Goal: Task Accomplishment & Management: Manage account settings

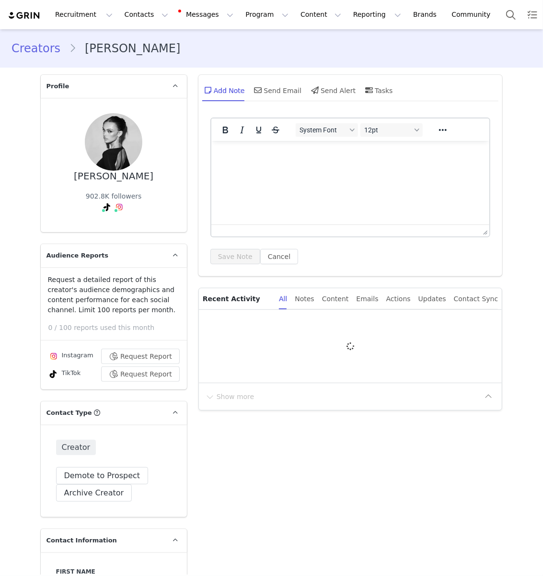
type input "+44 ([GEOGRAPHIC_DATA])"
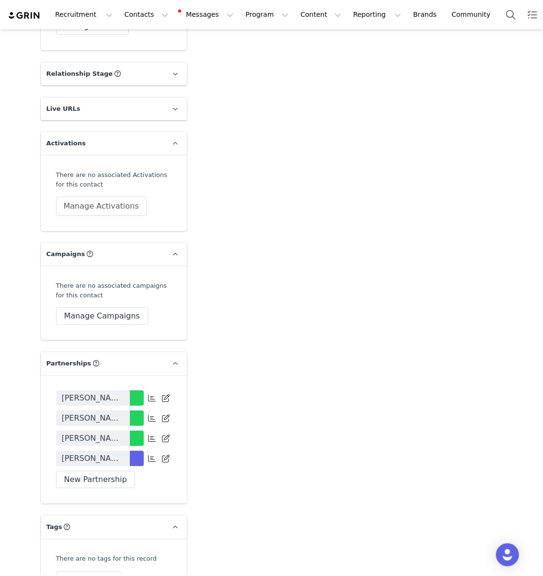
scroll to position [1872, 0]
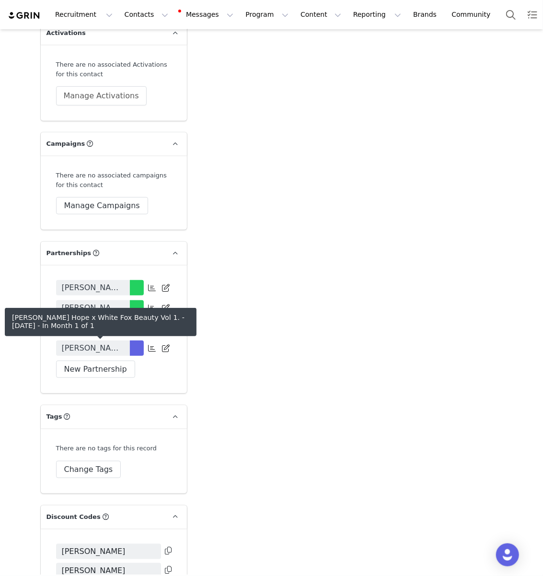
click at [110, 354] on span "Emily May Hope x White Fox Beauty Vol 1. - September 2025" at bounding box center [93, 348] width 62 height 12
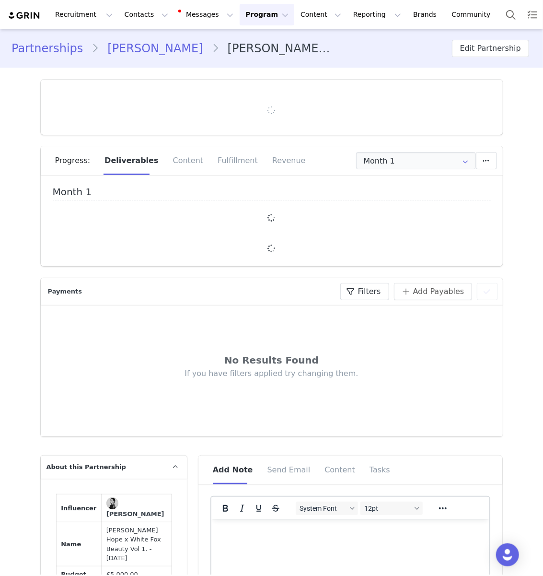
type input "+44 ([GEOGRAPHIC_DATA])"
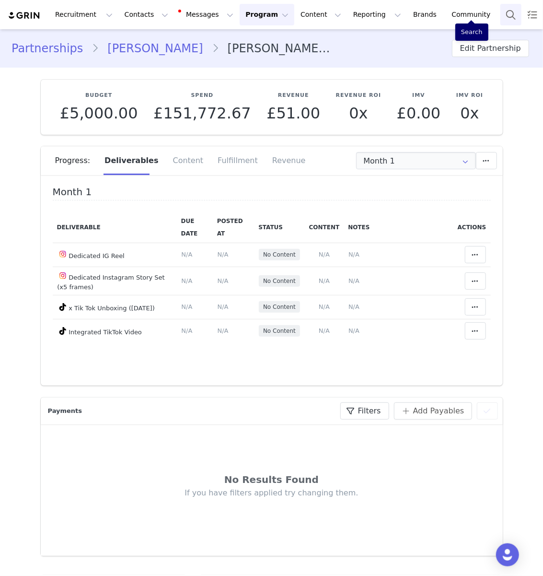
click at [501, 21] on button "Search" at bounding box center [511, 15] width 21 height 22
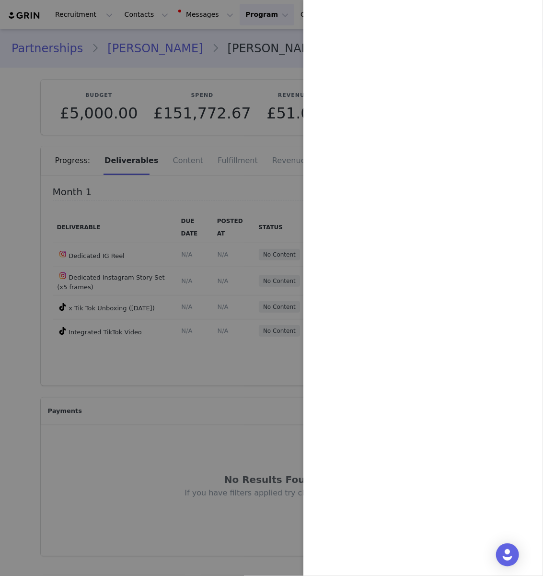
click at [106, 264] on div at bounding box center [271, 288] width 543 height 576
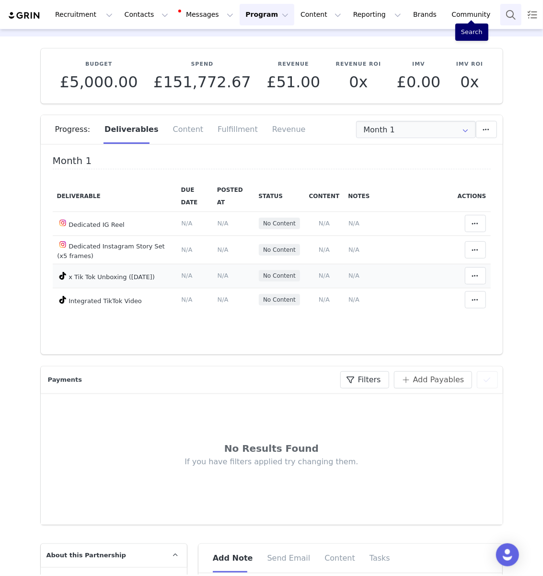
scroll to position [32, 0]
click at [212, 131] on div "Fulfillment" at bounding box center [237, 129] width 55 height 29
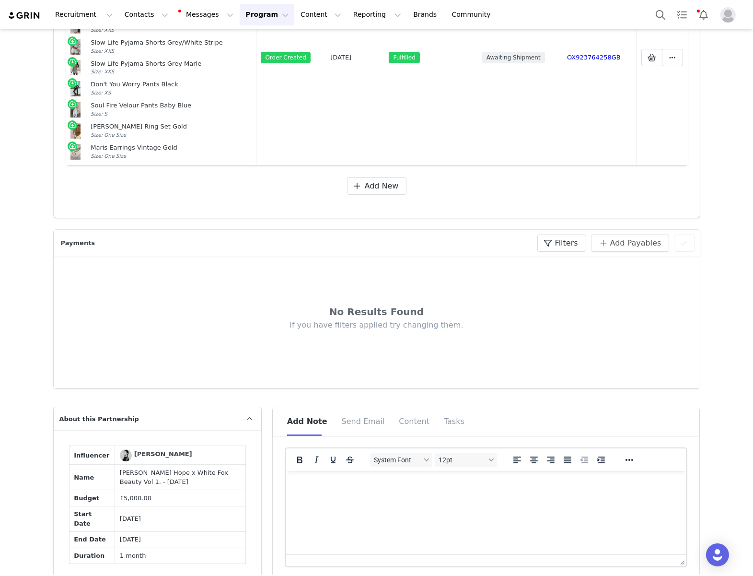
scroll to position [0, 0]
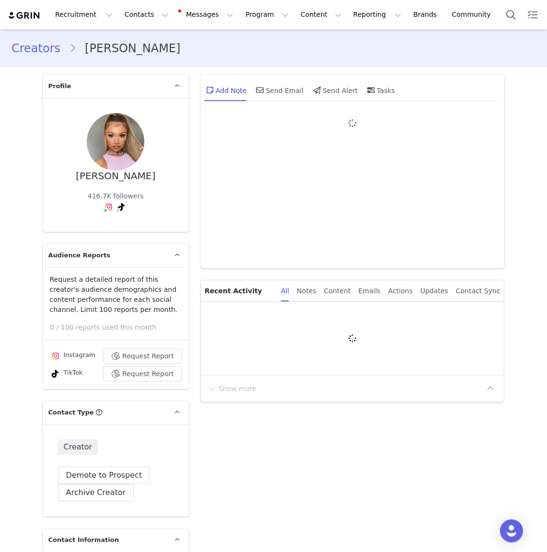
type input "+44 ([GEOGRAPHIC_DATA])"
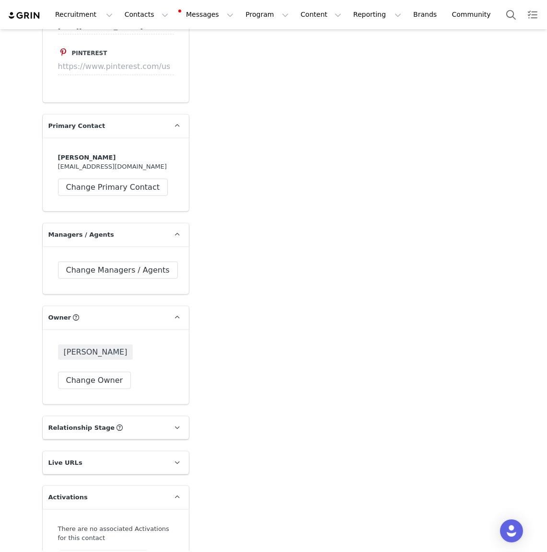
scroll to position [2092, 0]
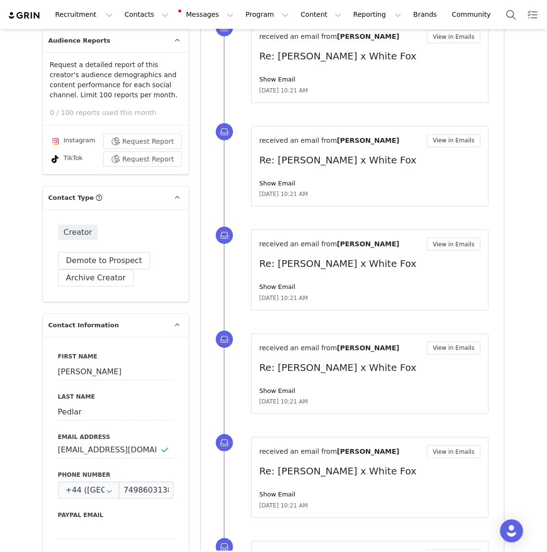
scroll to position [0, 0]
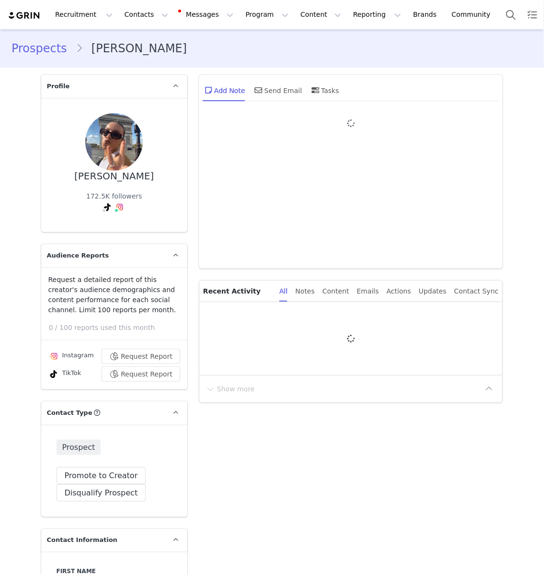
type input "+1 ([GEOGRAPHIC_DATA])"
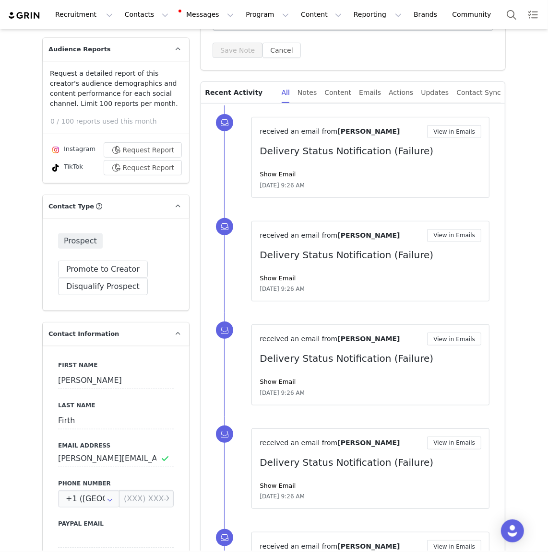
scroll to position [207, 0]
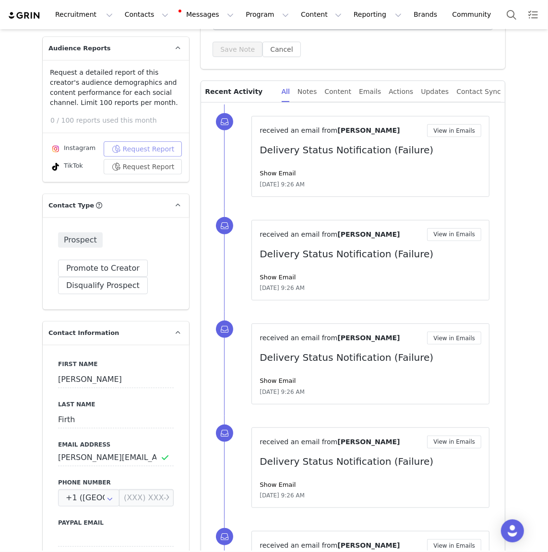
click at [164, 145] on button "Request Report" at bounding box center [143, 148] width 79 height 15
click at [161, 165] on button "Request Report" at bounding box center [143, 166] width 79 height 15
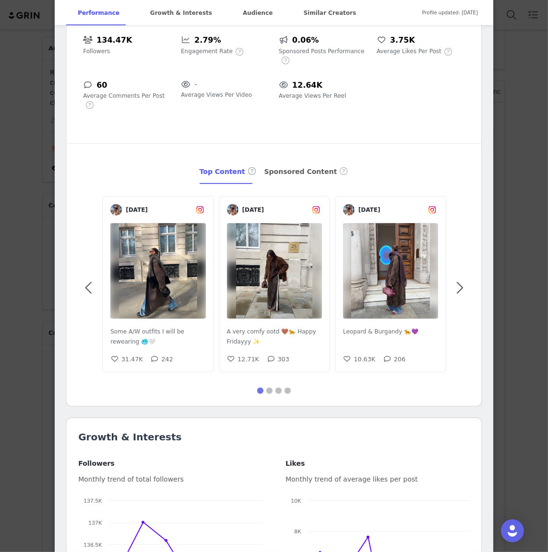
scroll to position [318, 0]
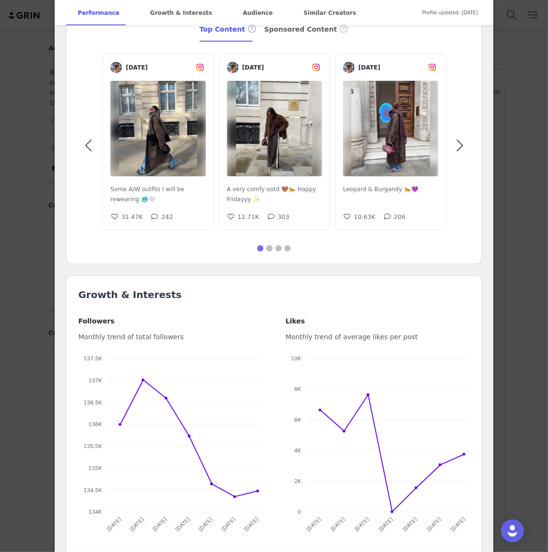
click at [514, 152] on div "Jamie Firth @missjamiefirth 📍London A lot of outfit pics. Jamie@bejewelledmanag…" at bounding box center [274, 276] width 548 height 552
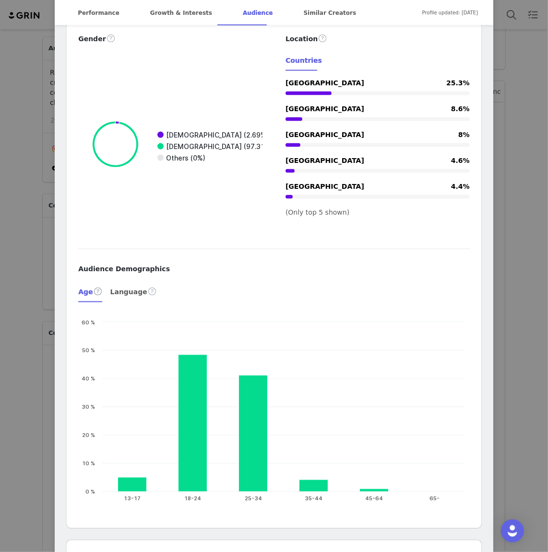
scroll to position [890, 0]
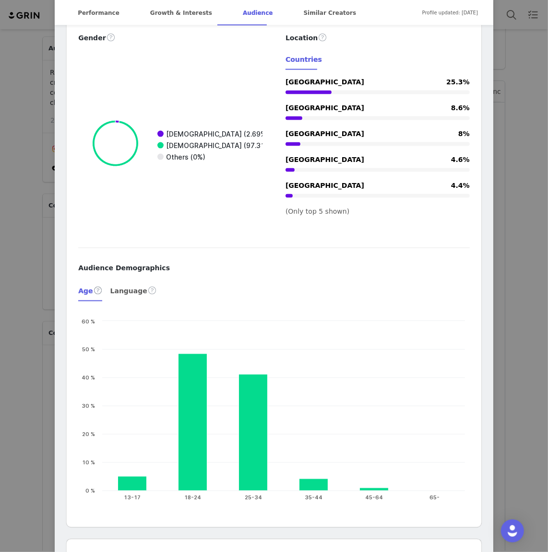
click at [528, 110] on div "Missjamiefirth @missjamiefirth London My life in outfits IG: Missjamiefirth jam…" at bounding box center [274, 276] width 548 height 552
click at [522, 111] on div "Missjamiefirth @missjamiefirth London My life in outfits IG: Missjamiefirth jam…" at bounding box center [274, 276] width 548 height 552
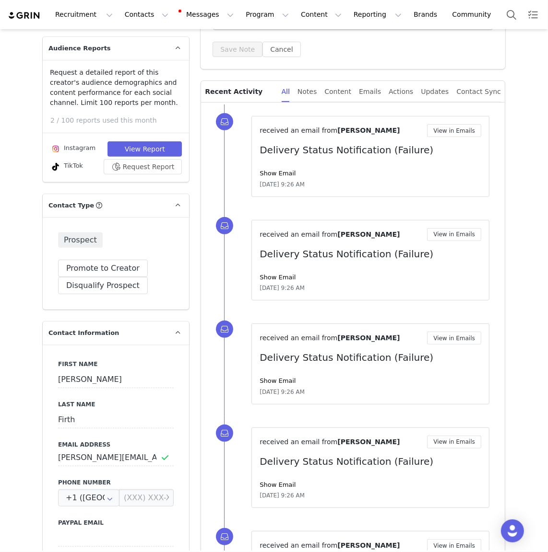
scroll to position [0, 0]
click at [126, 150] on button "View Report" at bounding box center [144, 148] width 74 height 15
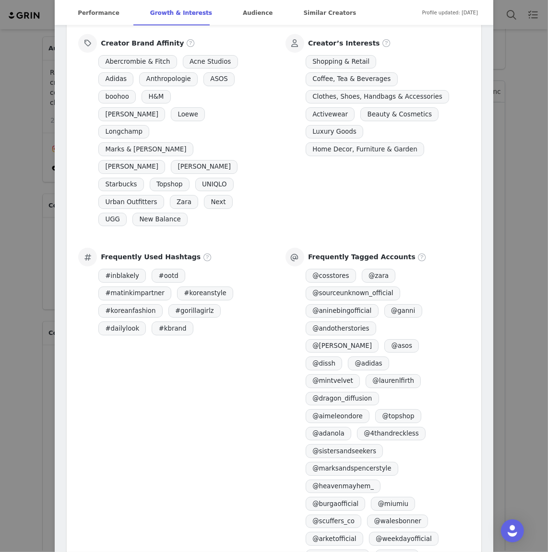
scroll to position [607, 0]
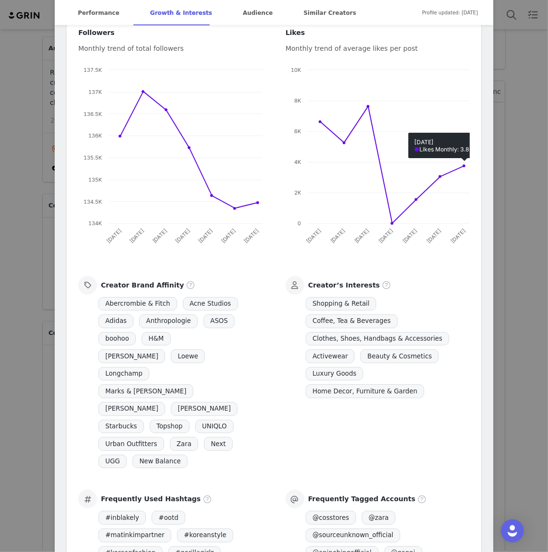
click at [519, 184] on div "Jamie Firth @missjamiefirth 📍London A lot of outfit pics. Jamie@bejewelledmanag…" at bounding box center [274, 276] width 548 height 552
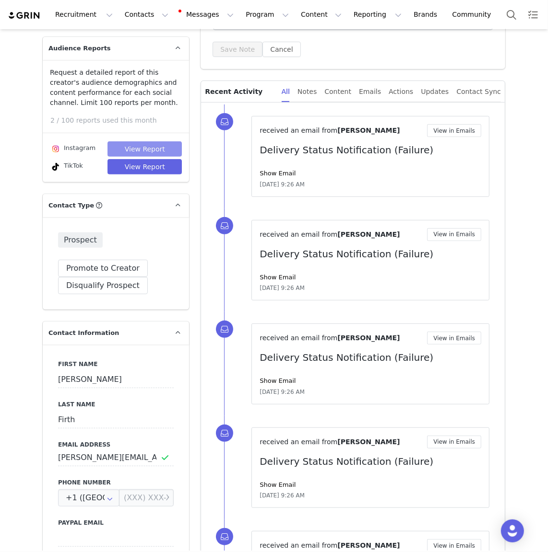
scroll to position [0, 0]
